Goal: Find specific page/section: Find specific page/section

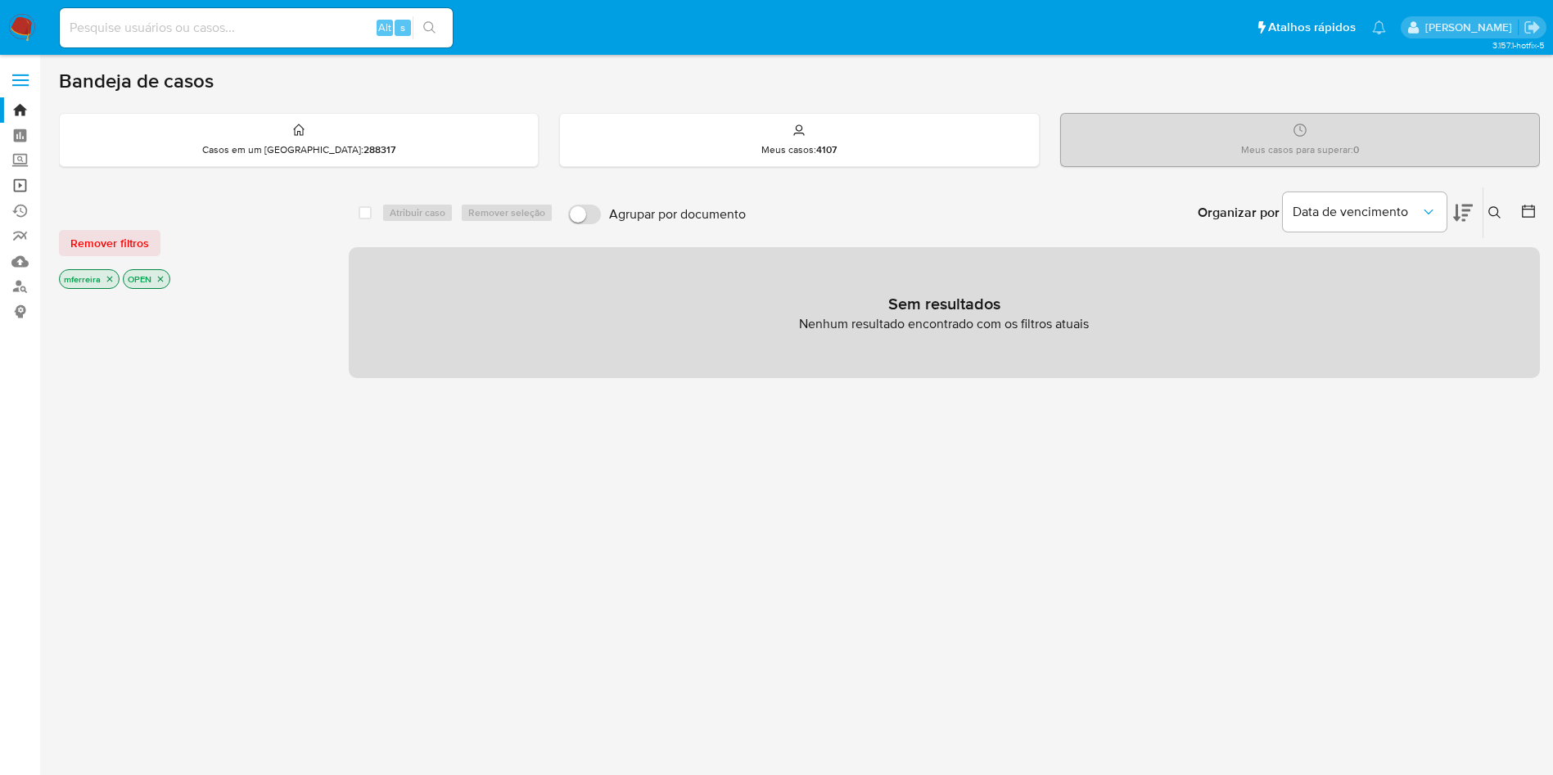
click at [19, 190] on link "Operações em massa" at bounding box center [97, 185] width 195 height 25
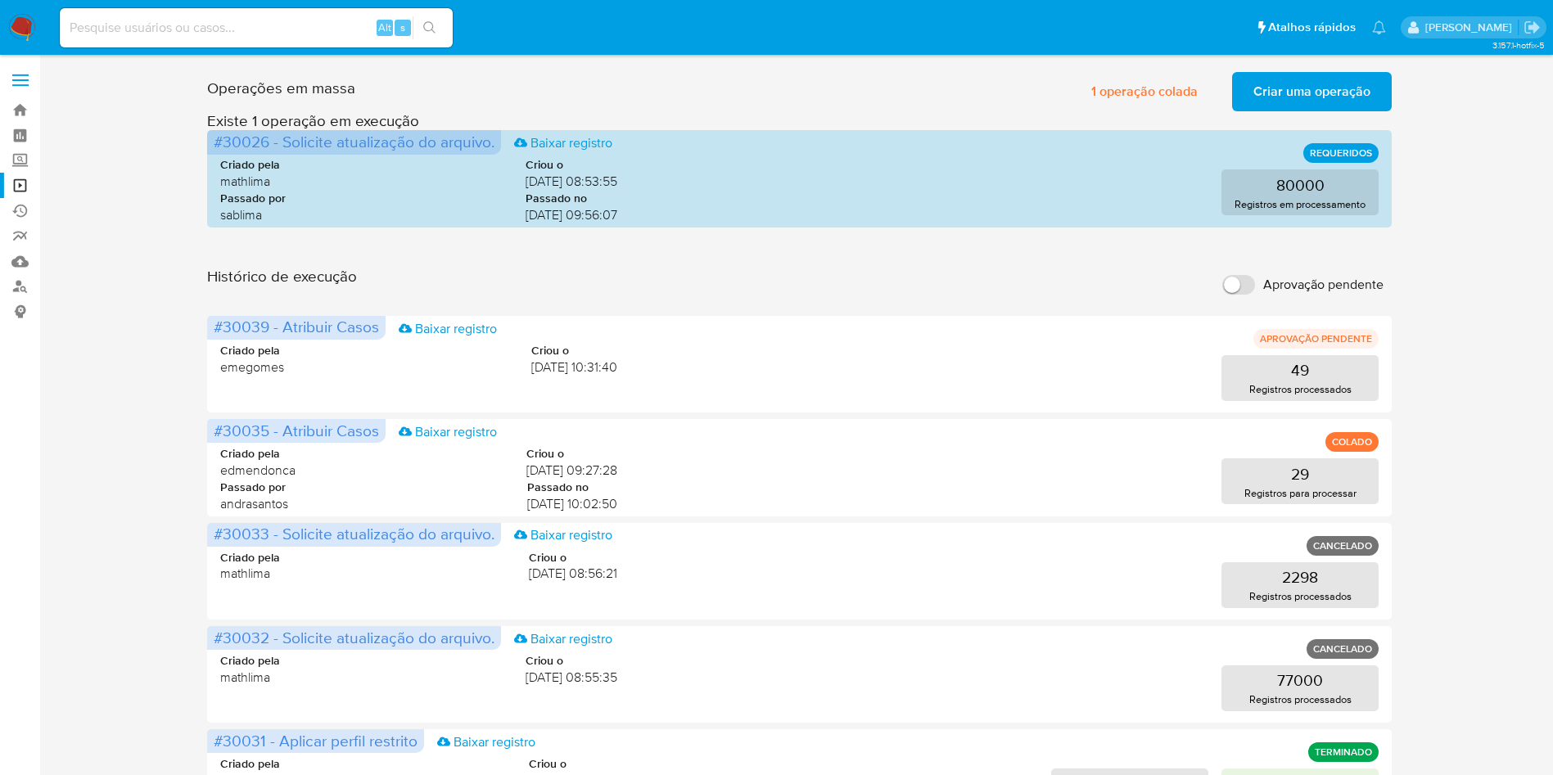
click at [1253, 284] on input "Aprovação pendente" at bounding box center [1238, 285] width 33 height 20
checkbox input "true"
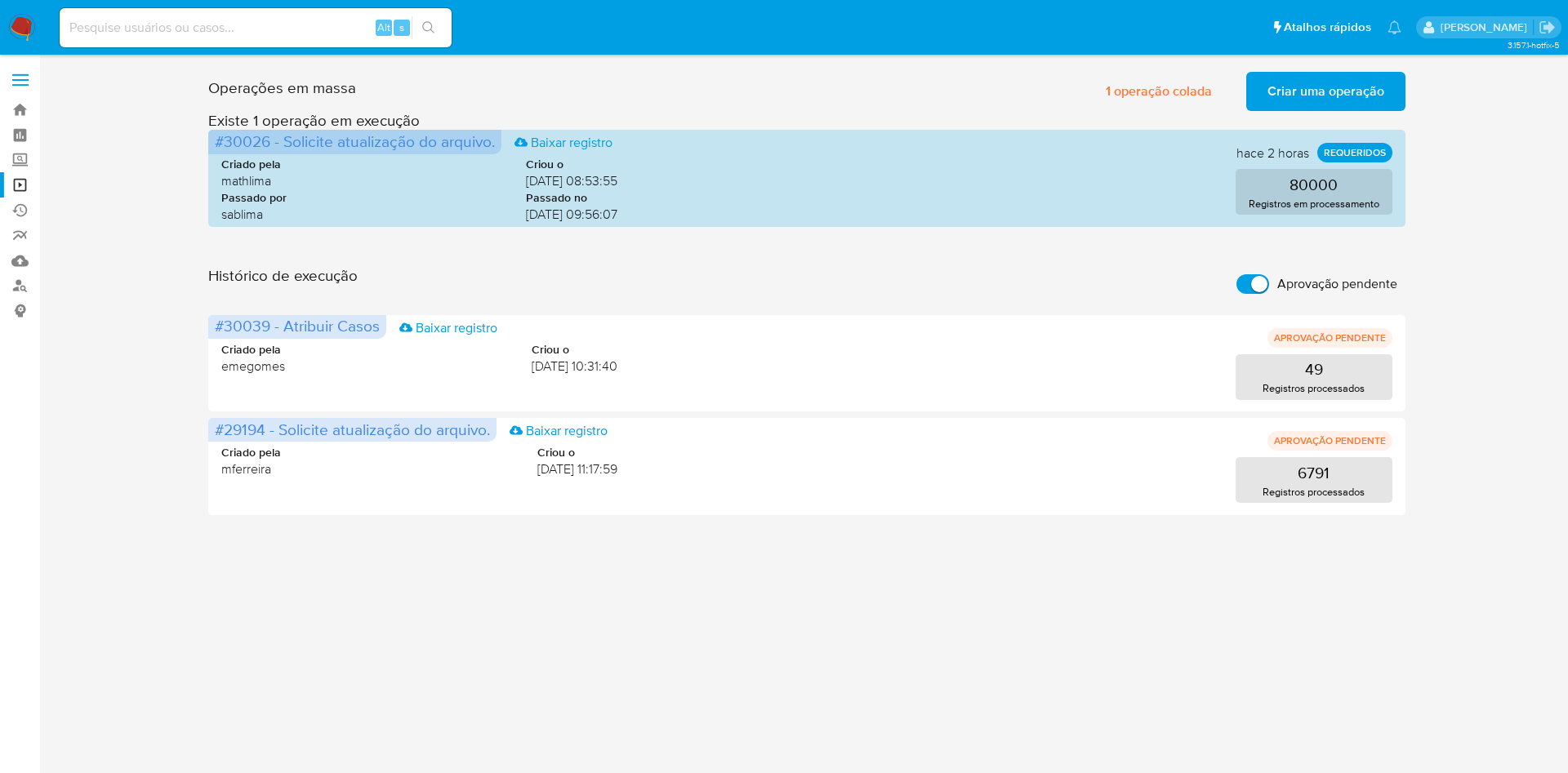
click at [1542, 607] on div "3.157.1-hotfix-5" at bounding box center [807, 414] width 1496 height 697
